Goal: Transaction & Acquisition: Purchase product/service

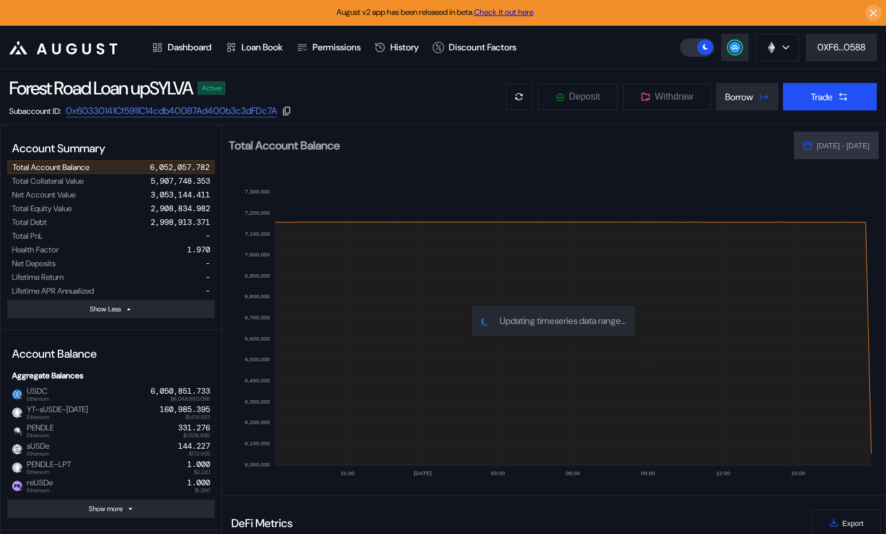
select select "*"
click at [201, 42] on div "Dashboard" at bounding box center [190, 47] width 44 height 12
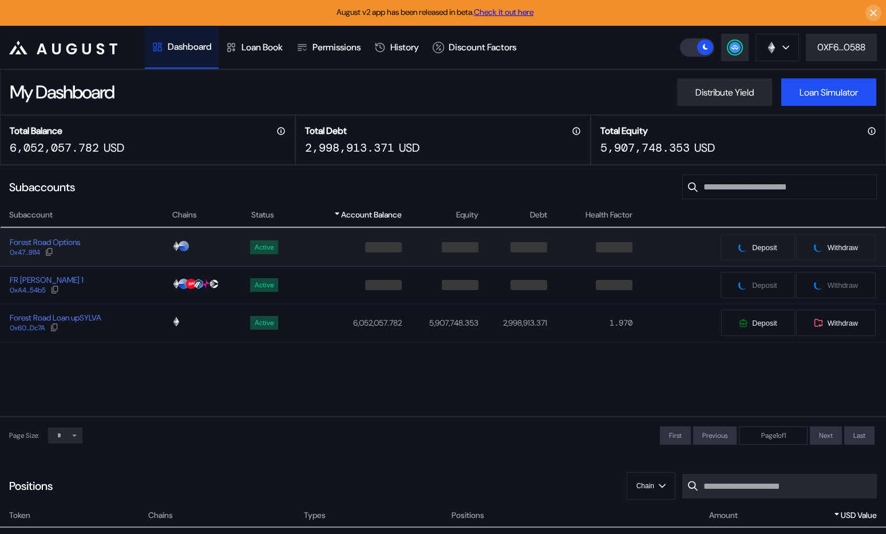
click at [113, 255] on div "Forest Road Options 0x47...9114" at bounding box center [86, 247] width 171 height 21
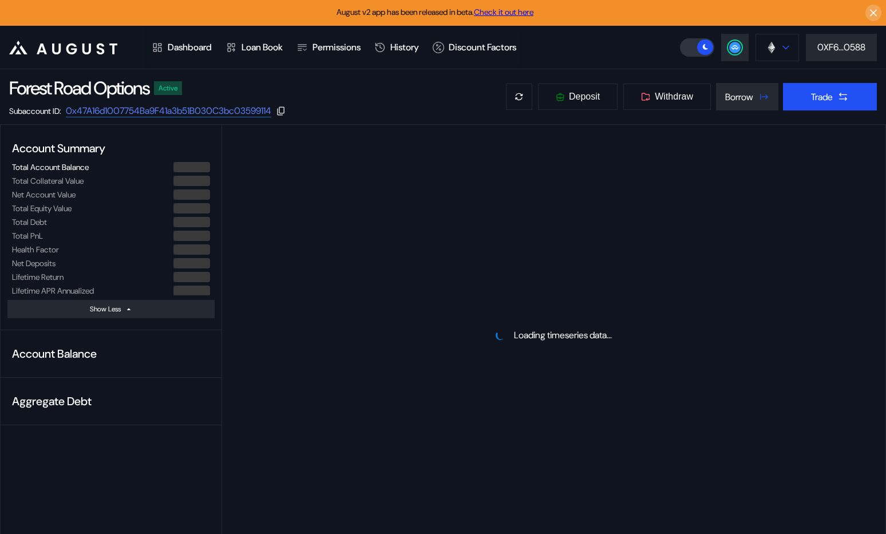
click at [776, 46] on button at bounding box center [776, 47] width 43 height 27
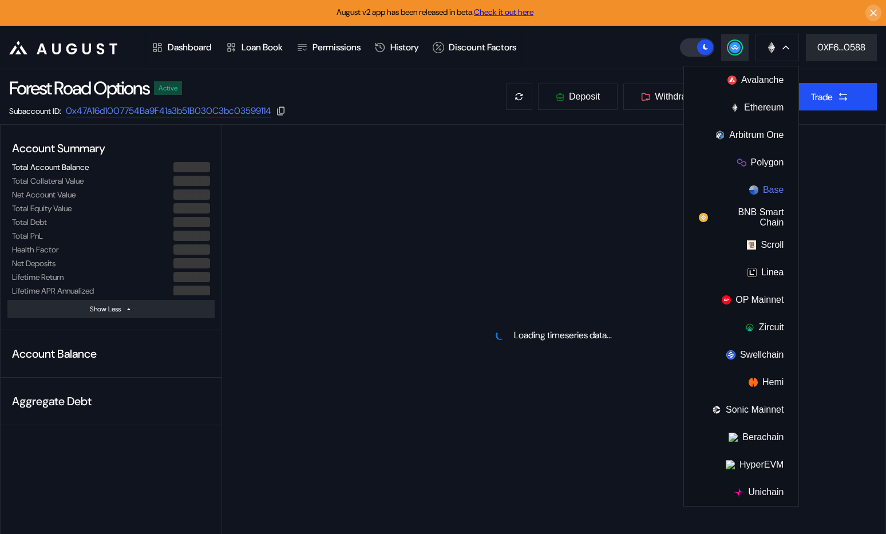
click at [749, 187] on img at bounding box center [753, 189] width 9 height 9
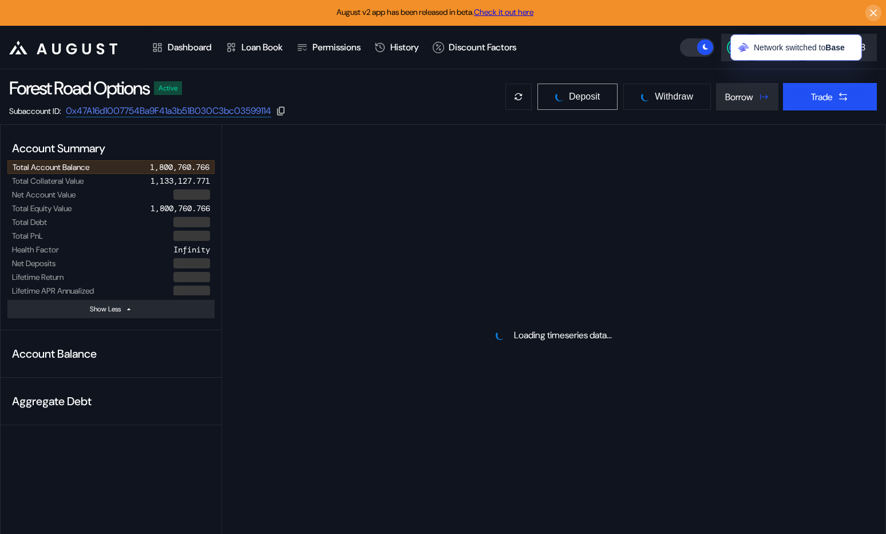
select select "*"
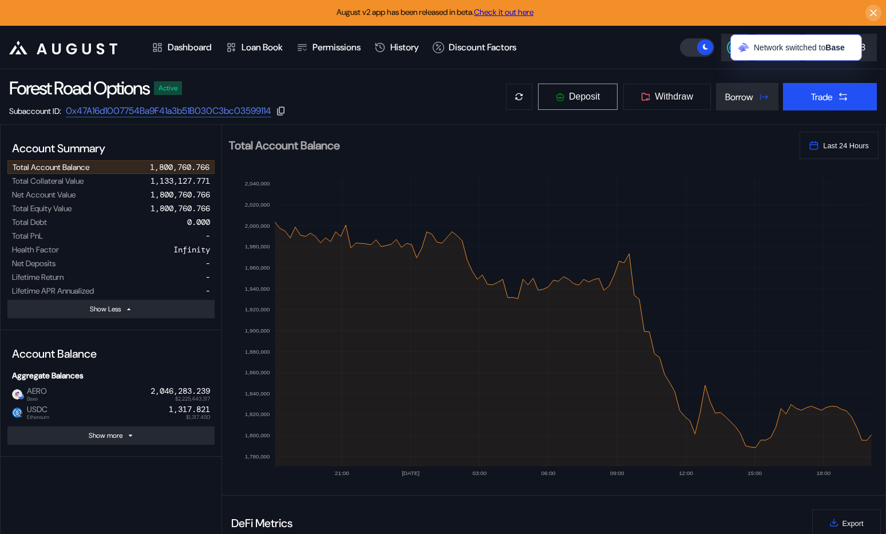
click at [587, 96] on span "Deposit" at bounding box center [584, 97] width 31 height 10
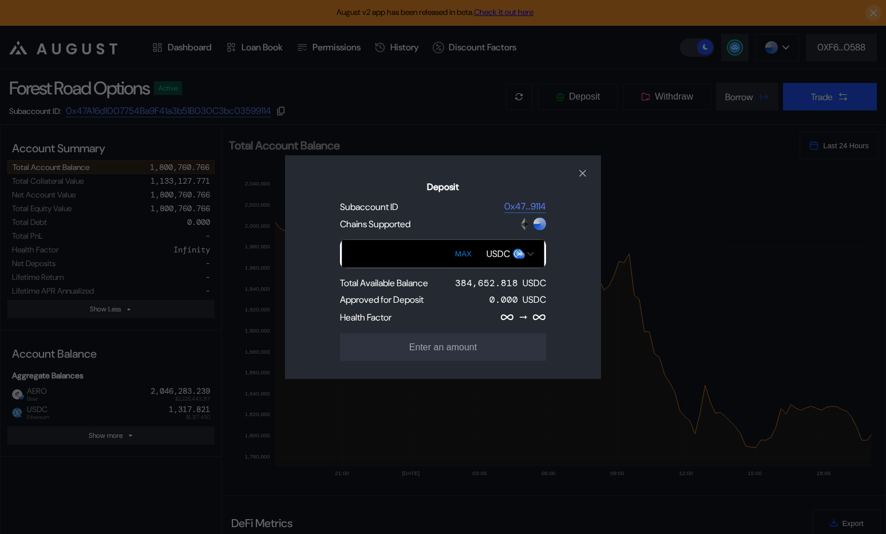
click at [422, 251] on input "Deposit" at bounding box center [443, 253] width 203 height 29
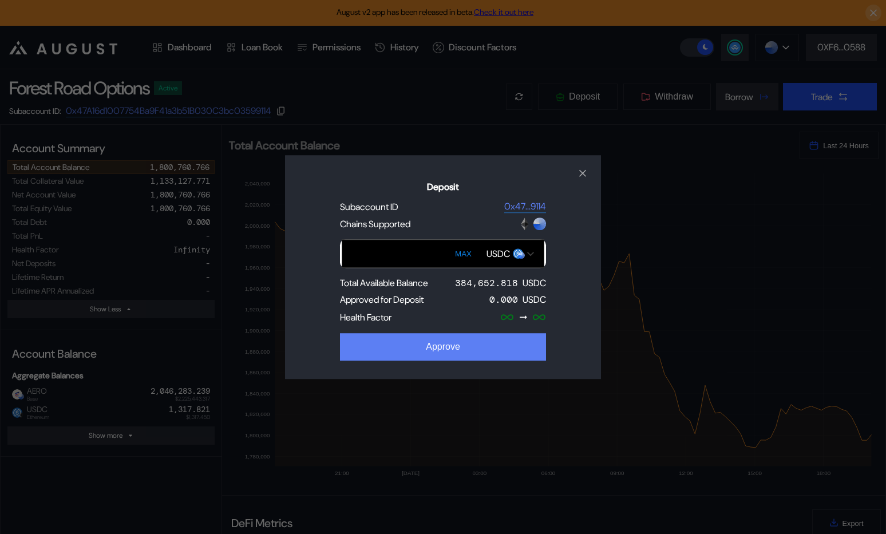
type input "******"
click at [435, 357] on button "Approve" at bounding box center [443, 346] width 206 height 27
click at [419, 344] on button "Deposit" at bounding box center [443, 346] width 206 height 27
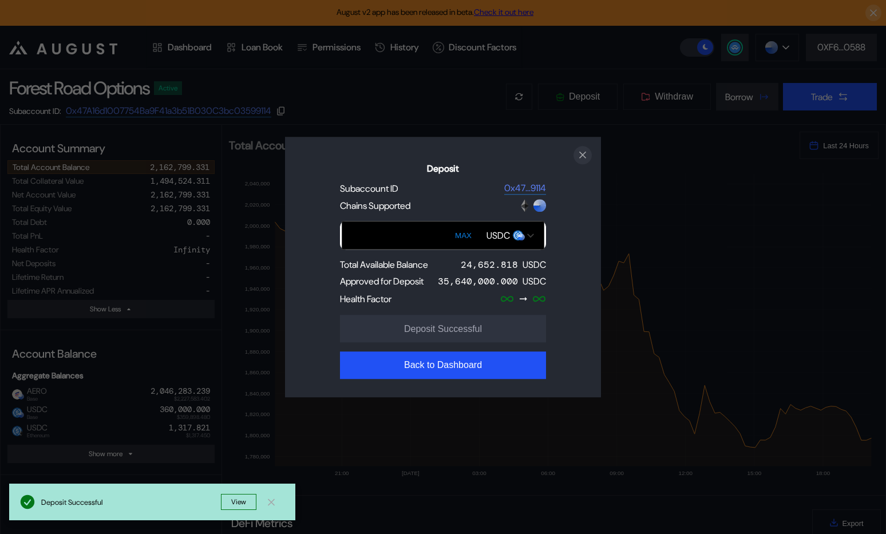
click at [587, 155] on icon "close modal" at bounding box center [582, 155] width 11 height 12
